Goal: Information Seeking & Learning: Learn about a topic

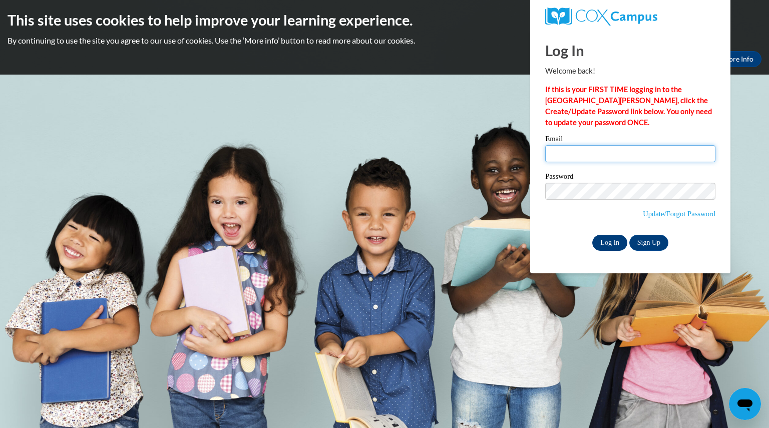
type input "remmelsarah@aasd.k12.wi.us"
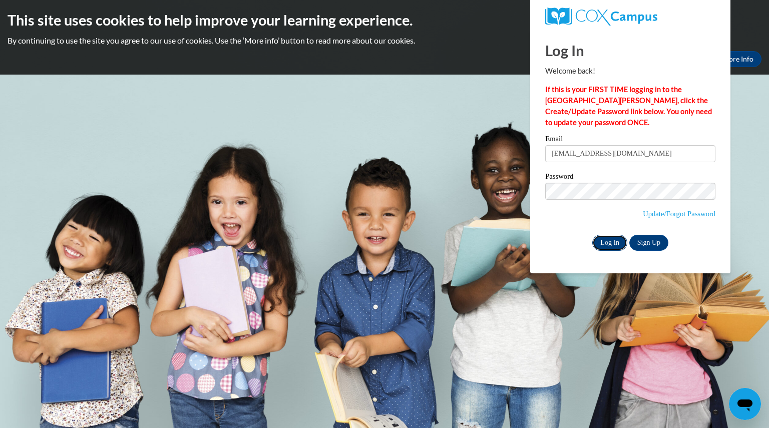
click at [603, 238] on input "Log In" at bounding box center [609, 243] width 35 height 16
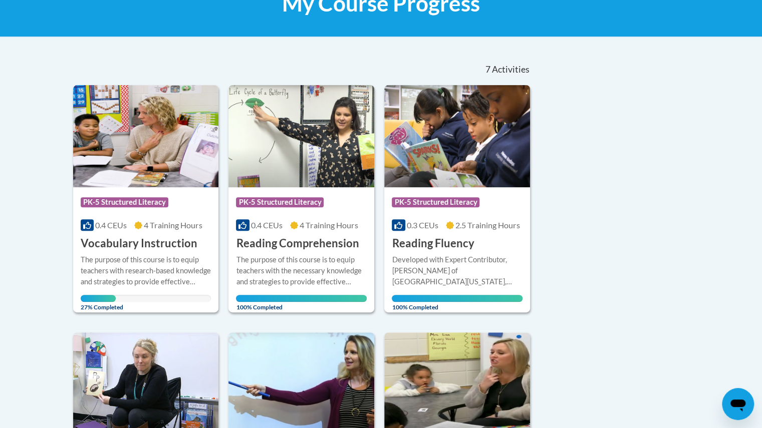
scroll to position [172, 0]
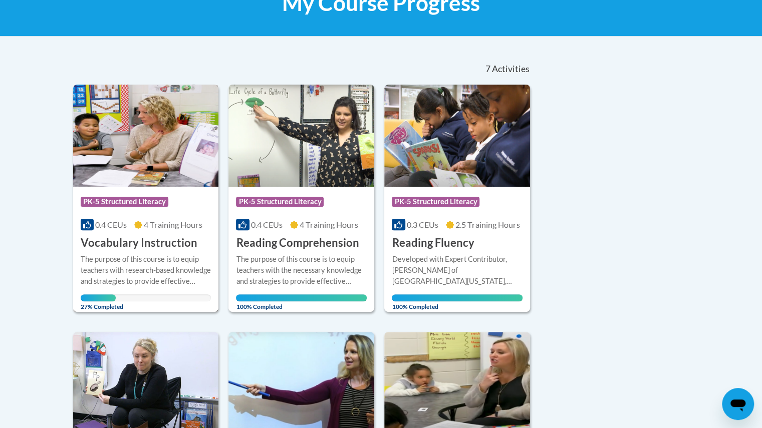
click at [200, 266] on div "The purpose of this course is to equip teachers with research-based knowledge a…" at bounding box center [146, 270] width 131 height 33
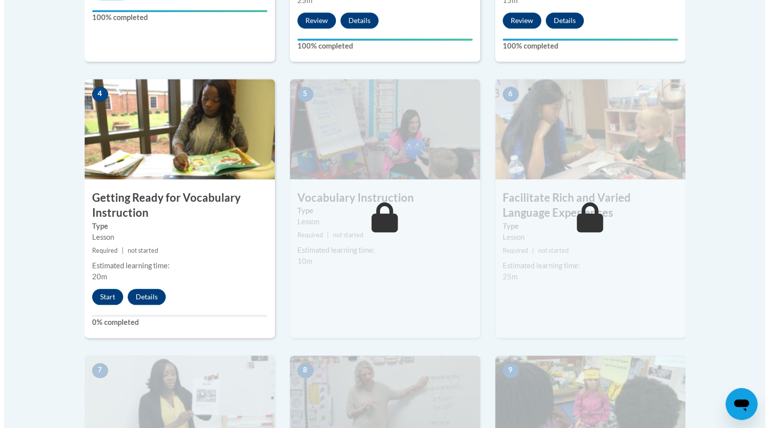
scroll to position [550, 0]
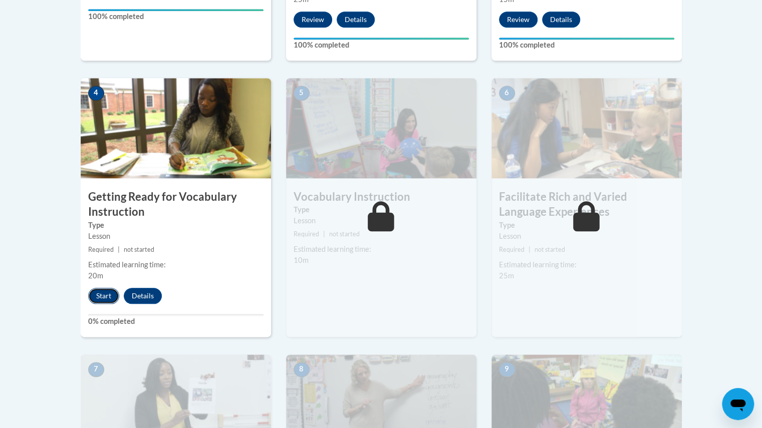
click at [103, 295] on button "Start" at bounding box center [103, 296] width 31 height 16
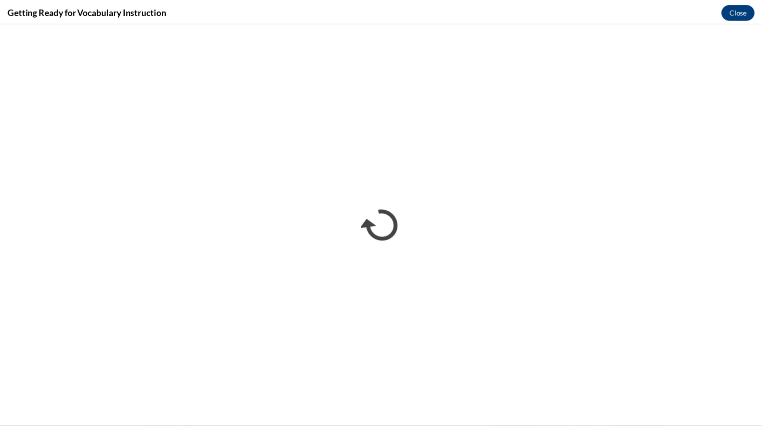
scroll to position [0, 0]
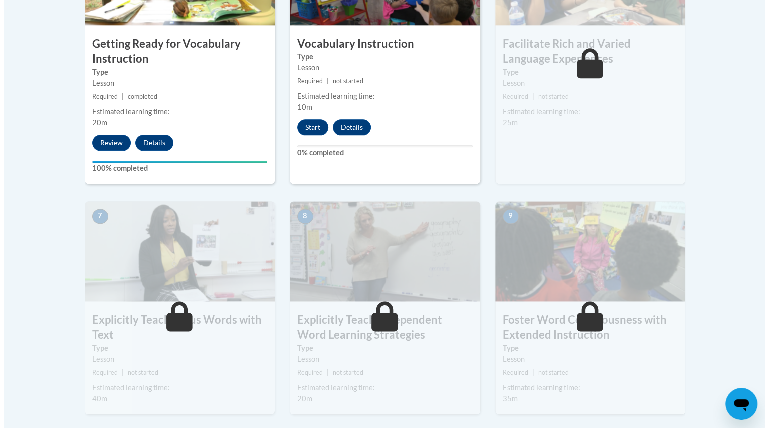
scroll to position [726, 0]
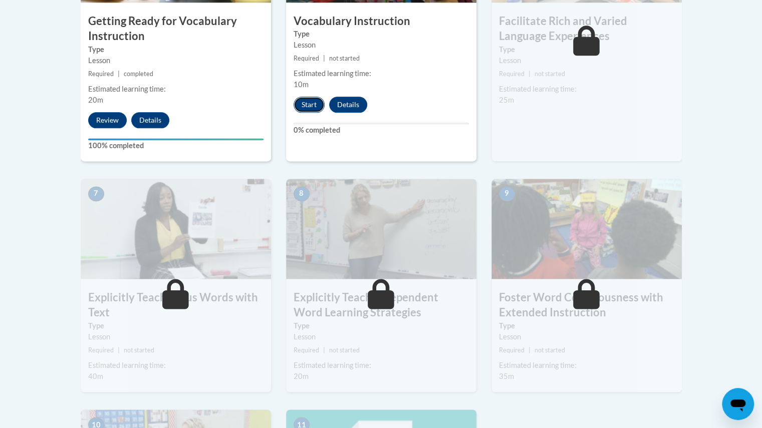
click at [307, 103] on button "Start" at bounding box center [308, 105] width 31 height 16
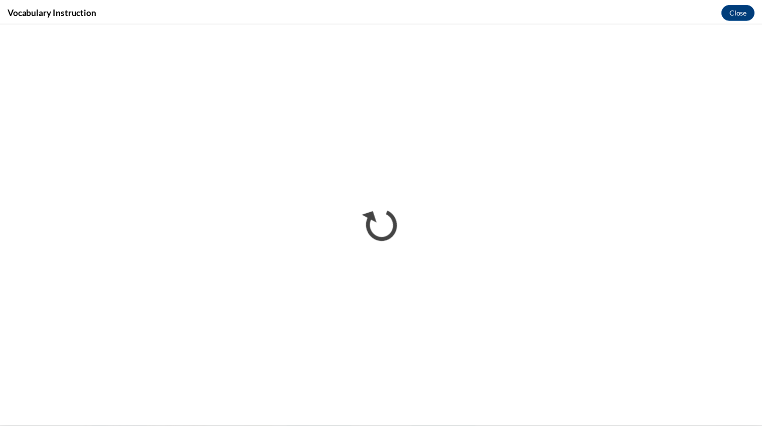
scroll to position [0, 0]
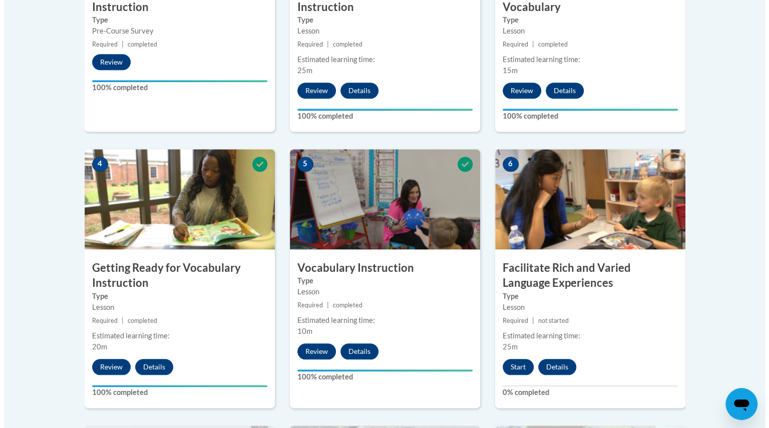
scroll to position [478, 0]
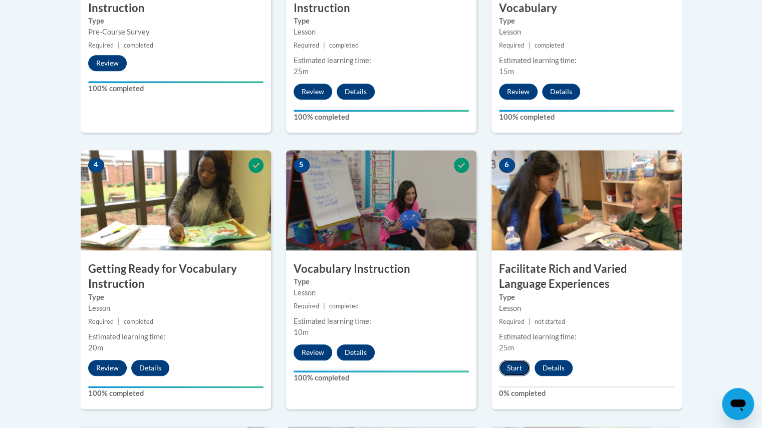
click at [517, 364] on button "Start" at bounding box center [514, 368] width 31 height 16
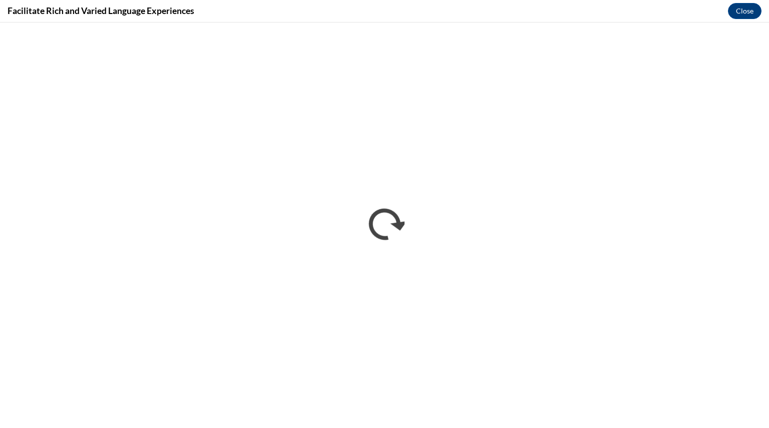
scroll to position [0, 0]
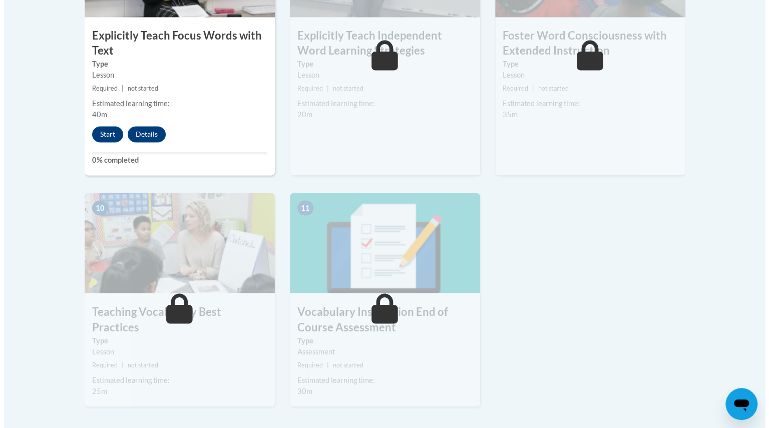
scroll to position [989, 0]
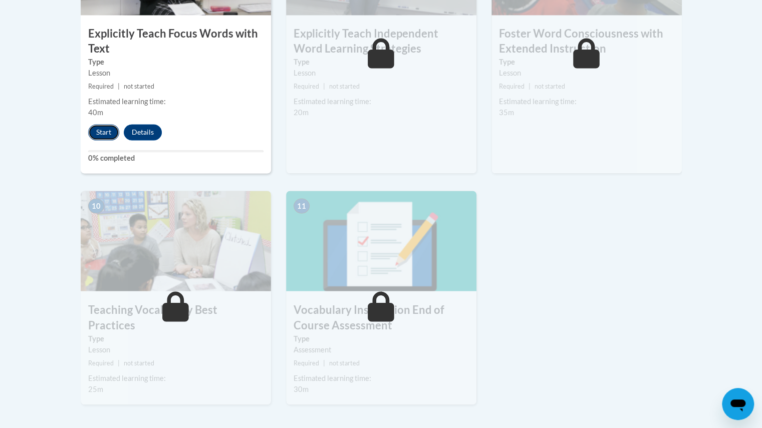
click at [100, 133] on button "Start" at bounding box center [103, 132] width 31 height 16
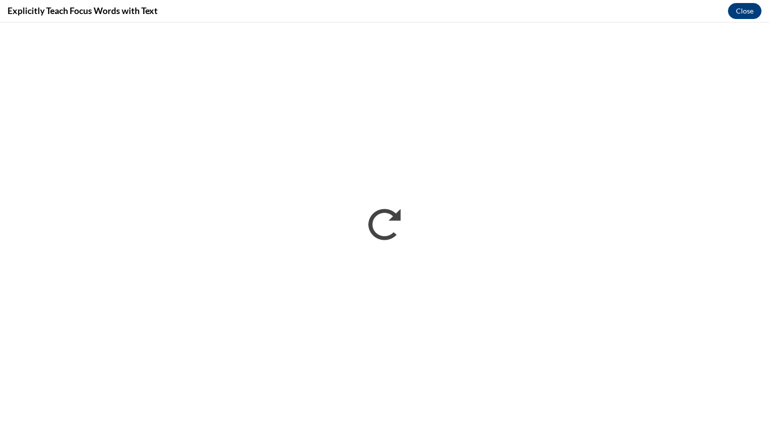
scroll to position [0, 0]
